Goal: Transaction & Acquisition: Purchase product/service

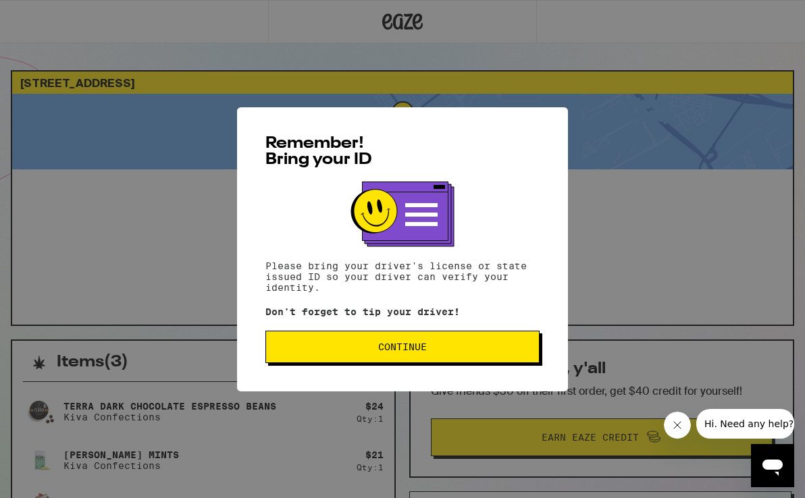
click at [506, 339] on button "Continue" at bounding box center [402, 347] width 274 height 32
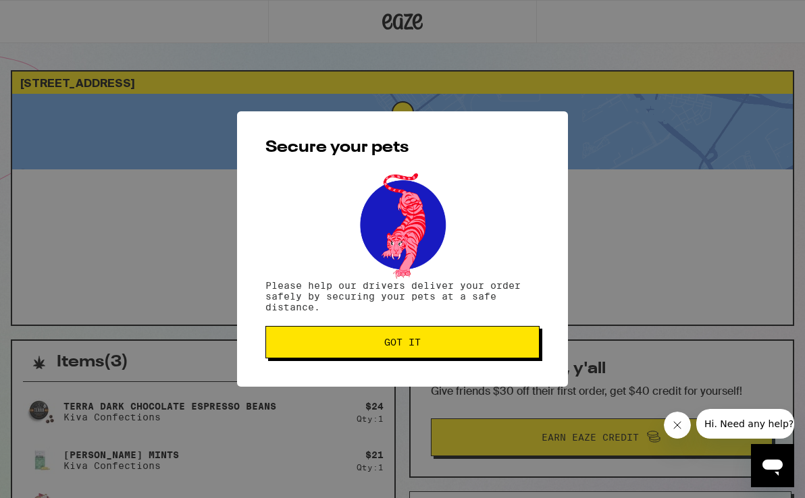
click at [476, 352] on button "Got it" at bounding box center [402, 342] width 274 height 32
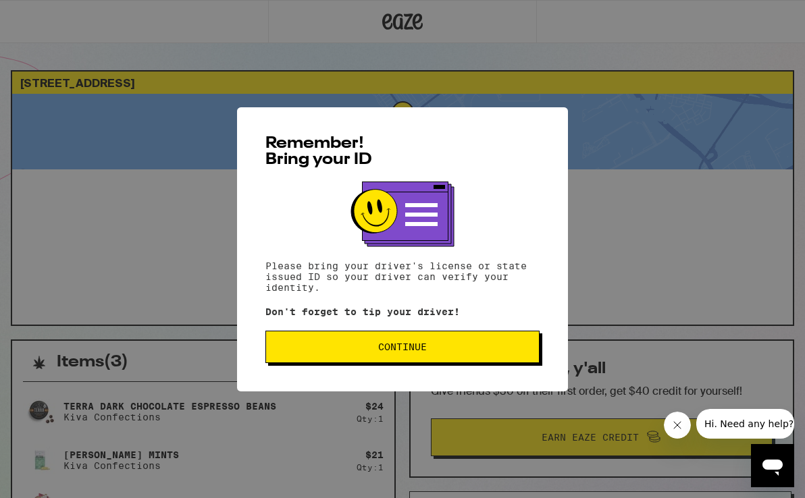
click at [371, 349] on span "Continue" at bounding box center [402, 346] width 251 height 9
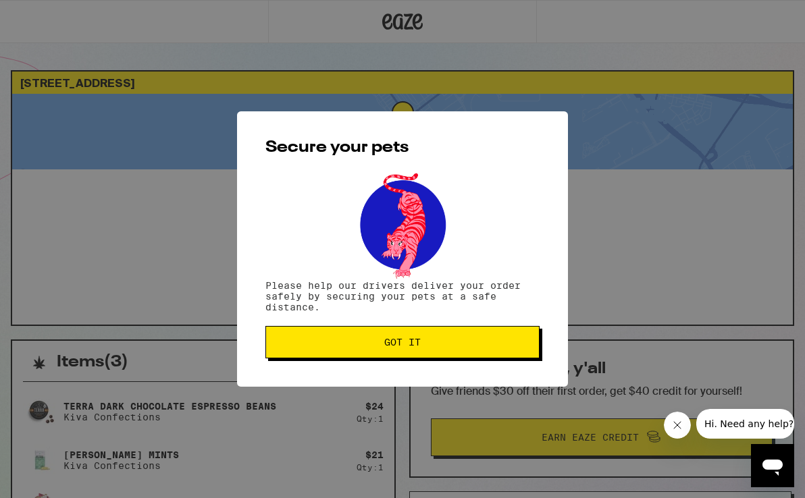
click at [377, 345] on span "Got it" at bounding box center [402, 342] width 251 height 9
